Goal: Information Seeking & Learning: Find specific fact

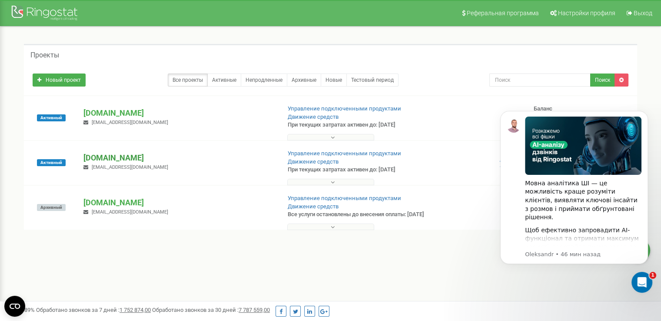
click at [110, 155] on p "[DOMAIN_NAME]" at bounding box center [178, 157] width 190 height 11
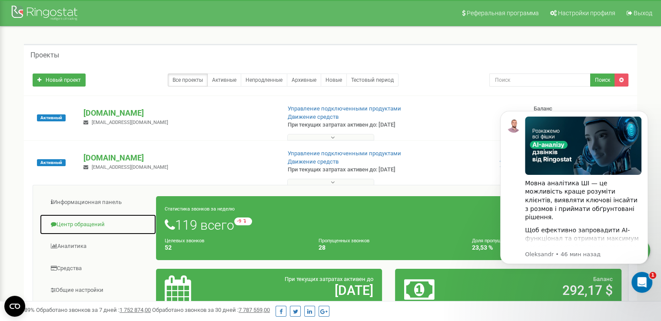
click at [101, 220] on link "Центр обращений" at bounding box center [98, 224] width 117 height 21
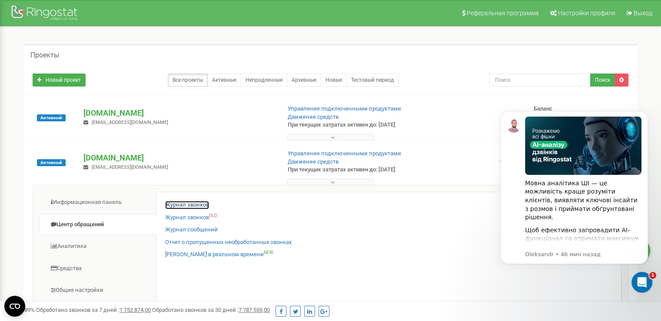
click at [202, 204] on link "Журнал звонков" at bounding box center [187, 205] width 44 height 8
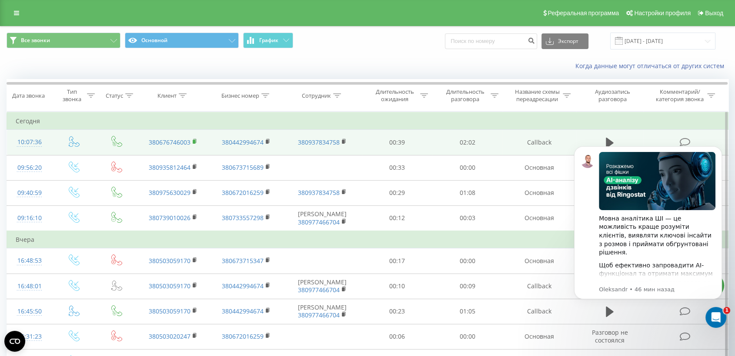
click at [193, 143] on rect at bounding box center [194, 142] width 3 height 4
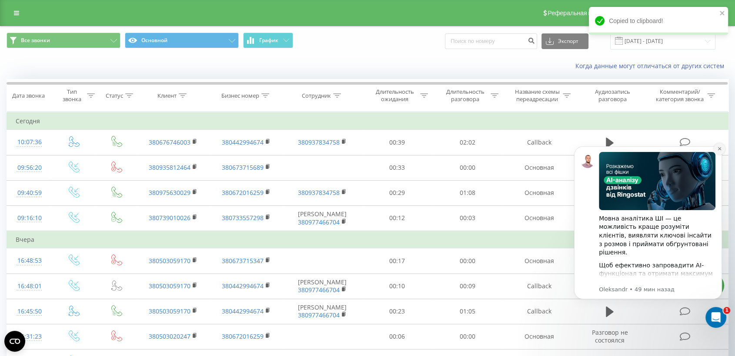
click at [719, 149] on icon "Dismiss notification" at bounding box center [718, 148] width 3 height 3
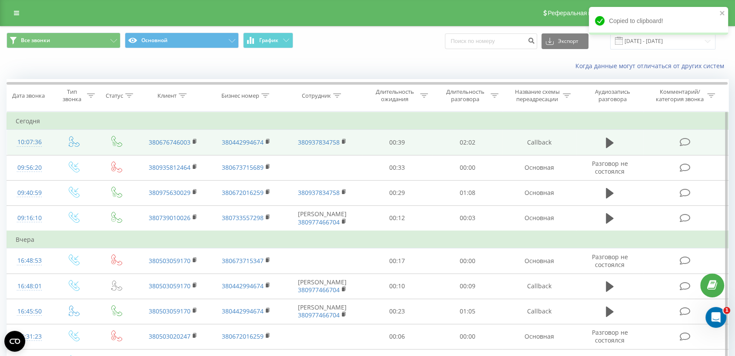
click at [658, 144] on td at bounding box center [685, 142] width 84 height 25
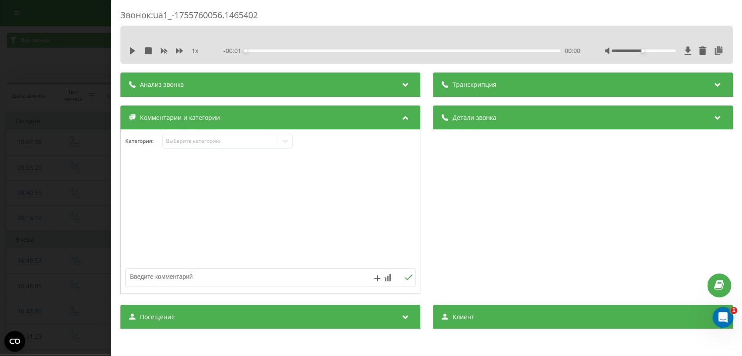
scroll to position [129, 0]
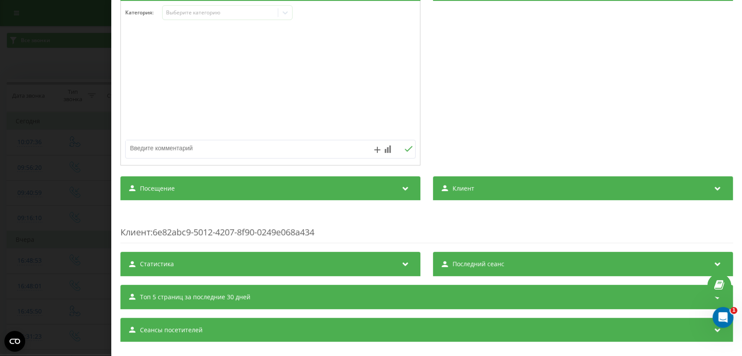
click at [358, 197] on div "Посещение" at bounding box center [270, 188] width 300 height 24
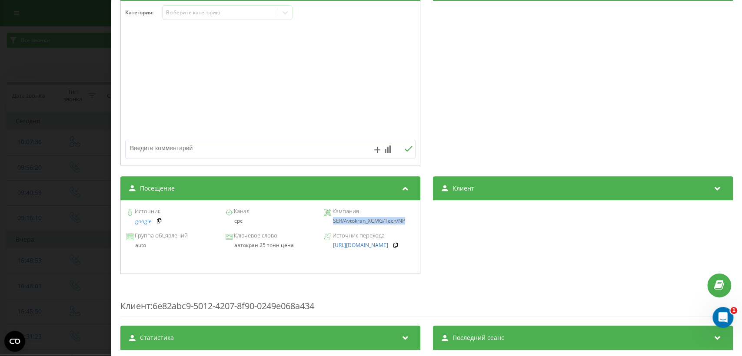
drag, startPoint x: 330, startPoint y: 222, endPoint x: 422, endPoint y: 223, distance: 91.3
click at [422, 223] on div "Посещение Источник google Канал cpc Кампания SER/Avtokran_XCMG/Tech/NP Группа о…" at bounding box center [426, 225] width 612 height 98
copy div "SER/Avtokran_XCMG/Tech/NP"
